Goal: Transaction & Acquisition: Purchase product/service

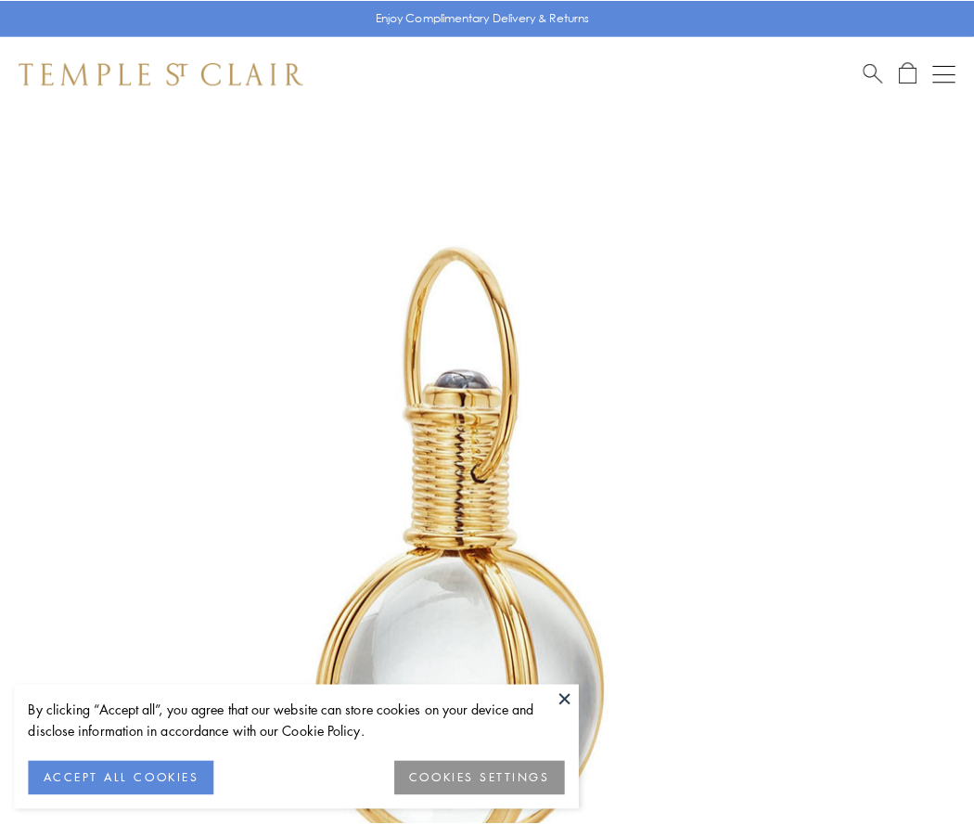
scroll to position [484, 0]
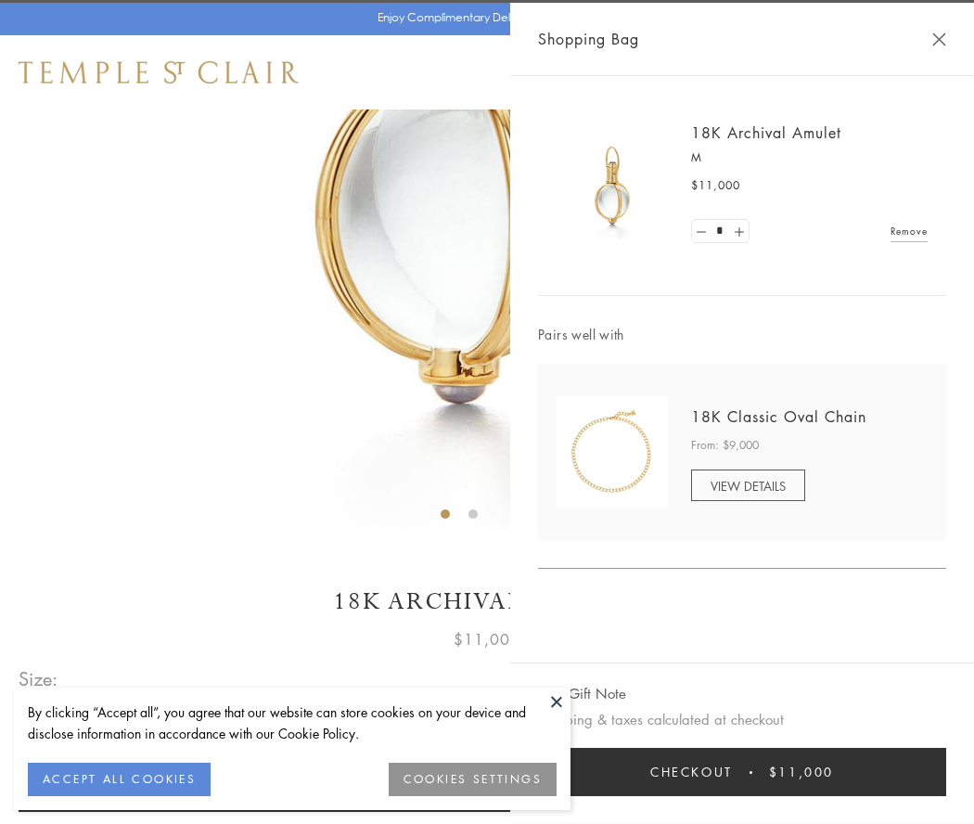
click at [742, 772] on button "Checkout $11,000" at bounding box center [742, 772] width 408 height 48
